Goal: Find specific page/section: Find specific page/section

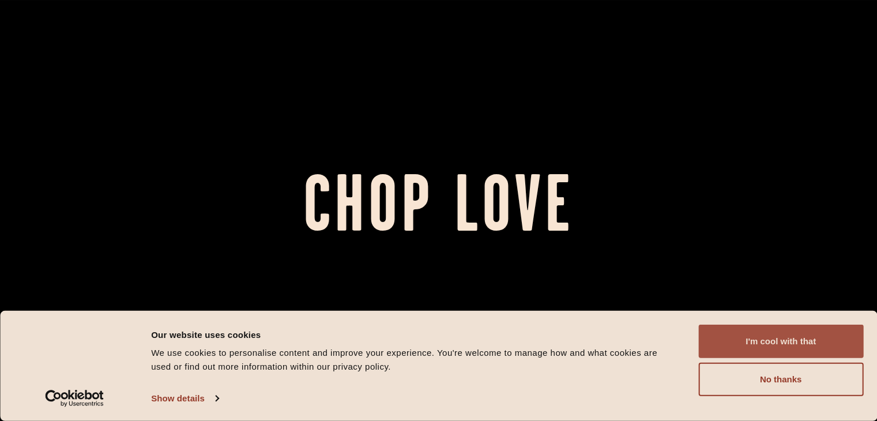
click at [800, 338] on button "I'm cool with that" at bounding box center [781, 341] width 165 height 33
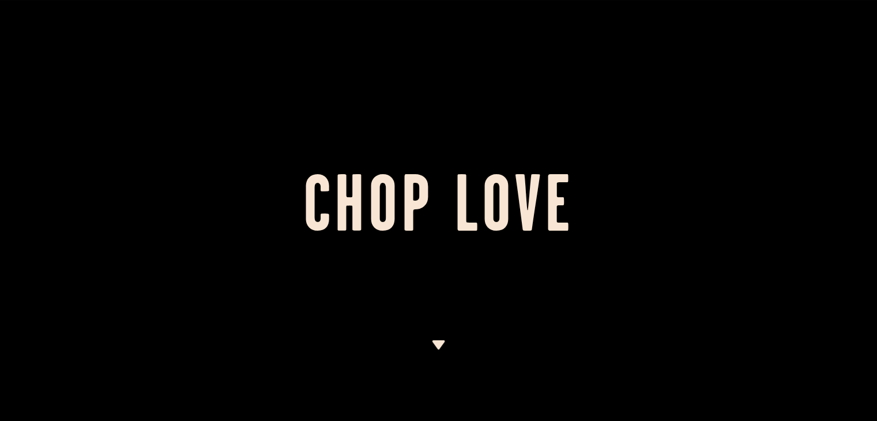
click at [439, 343] on img at bounding box center [439, 344] width 14 height 9
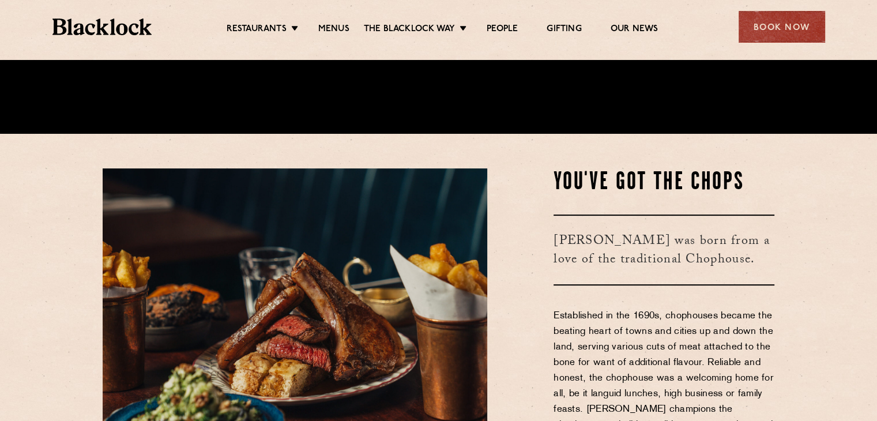
click at [439, 343] on img at bounding box center [295, 332] width 385 height 329
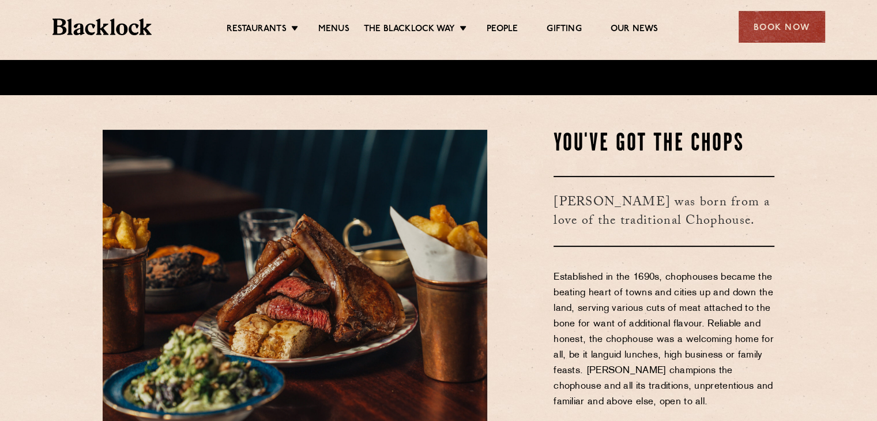
scroll to position [361, 0]
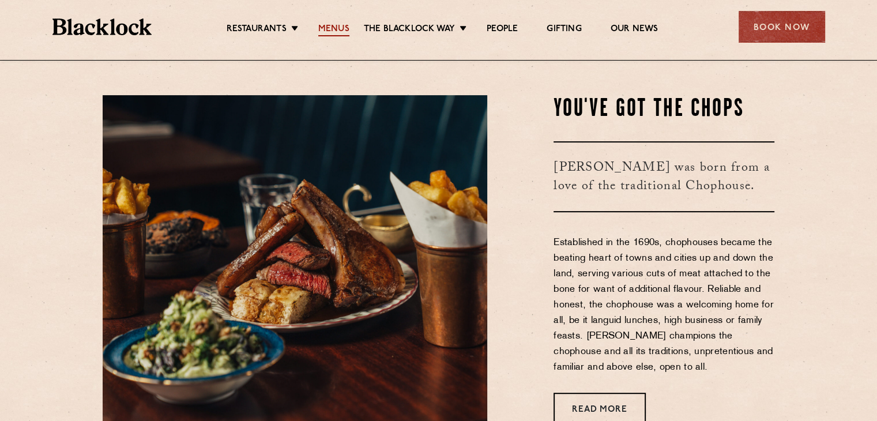
click at [340, 28] on link "Menus" at bounding box center [333, 30] width 31 height 13
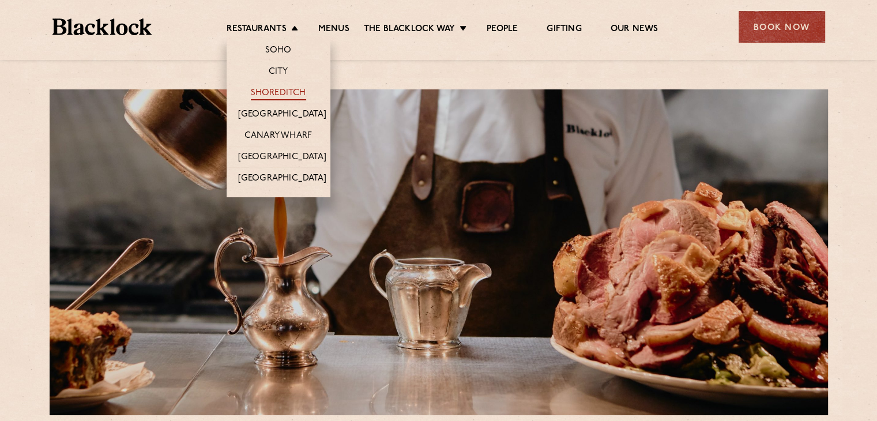
click at [268, 89] on link "Shoreditch" at bounding box center [278, 94] width 55 height 13
